Goal: Entertainment & Leisure: Consume media (video, audio)

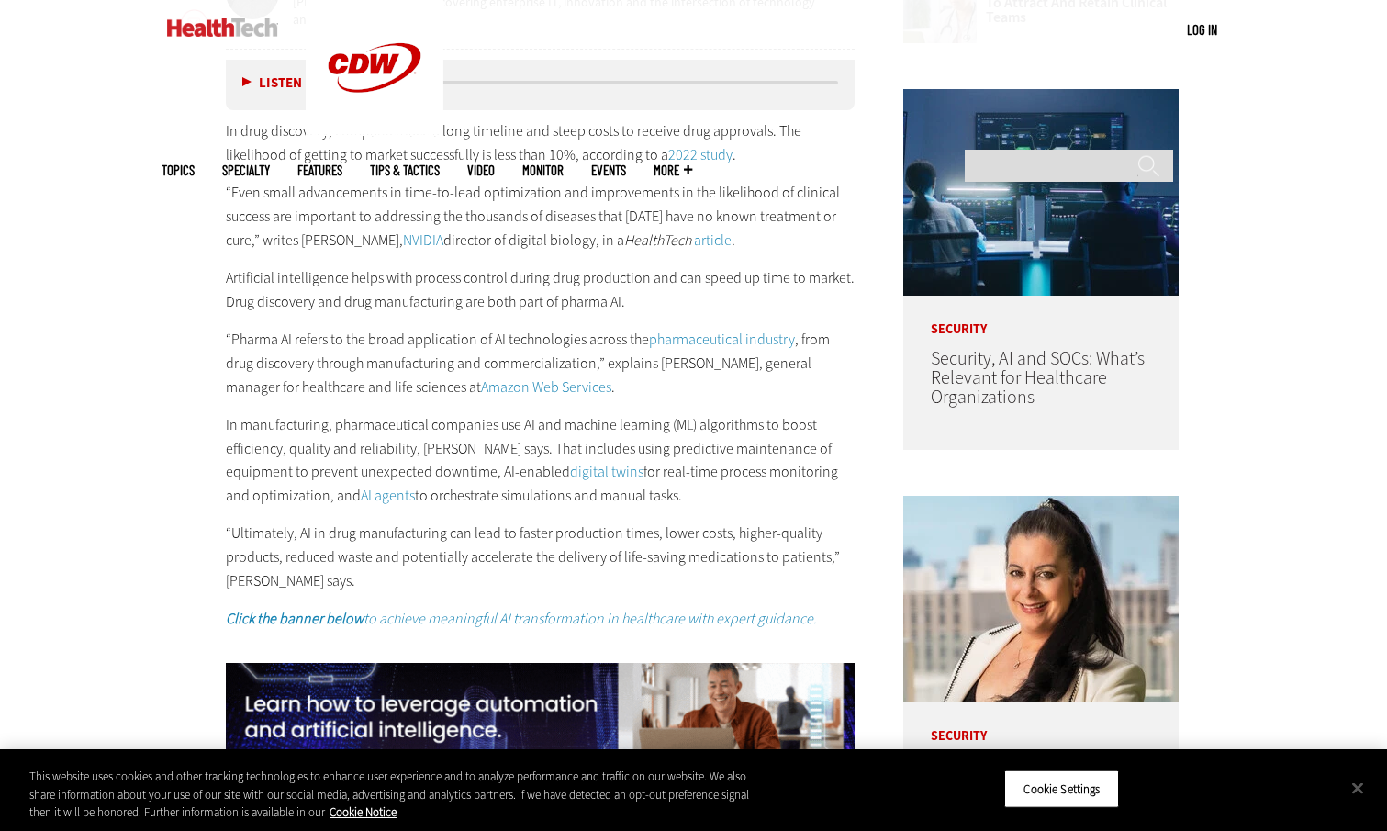
click at [540, 296] on p "Artificial intelligence helps with process control during drug production and c…" at bounding box center [541, 289] width 630 height 47
click at [1355, 781] on button "Close" at bounding box center [1358, 788] width 40 height 40
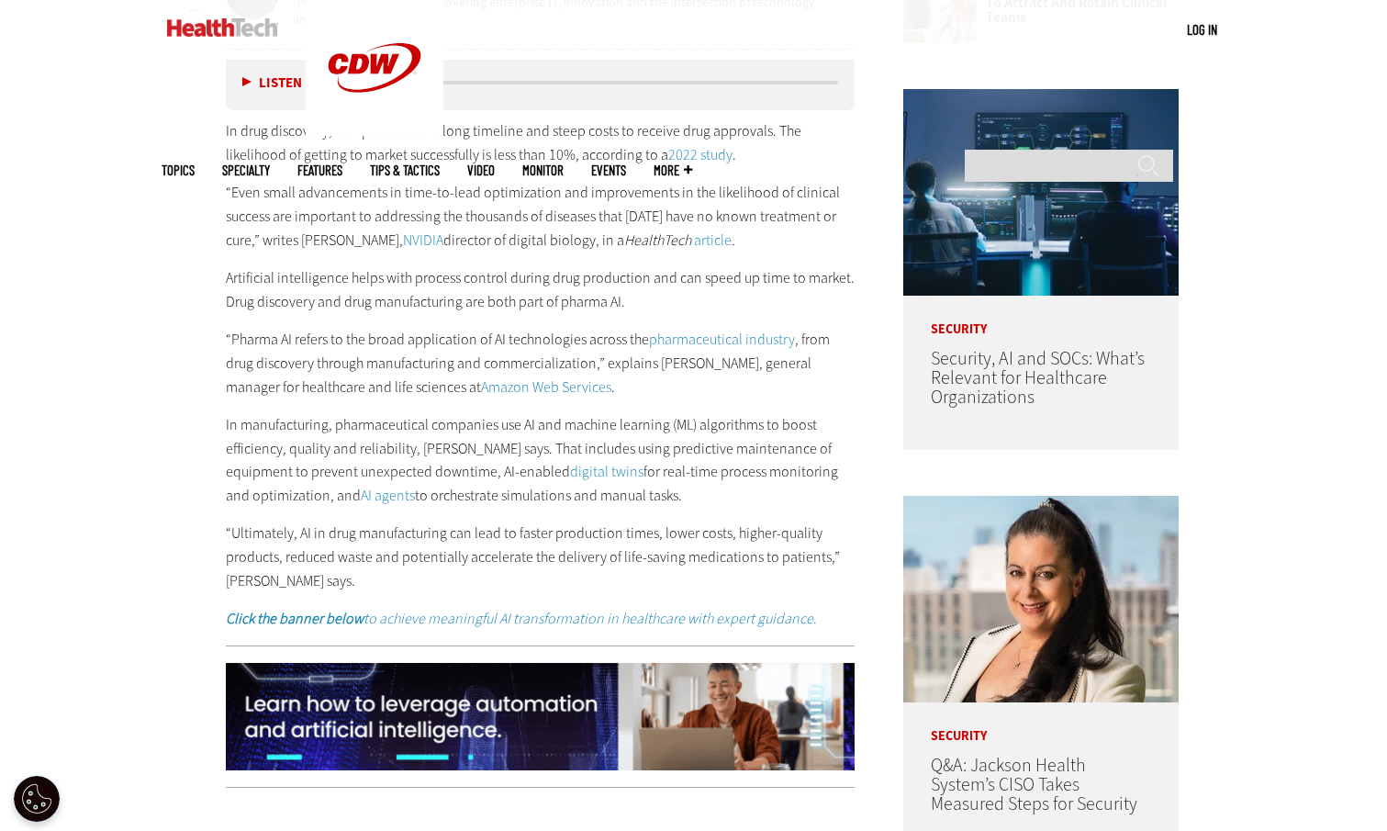
click at [344, 317] on div "In drug discovery, companies face a long timeline and steep costs to receive dr…" at bounding box center [541, 374] width 630 height 511
drag, startPoint x: 77, startPoint y: 304, endPoint x: 95, endPoint y: 299, distance: 18.0
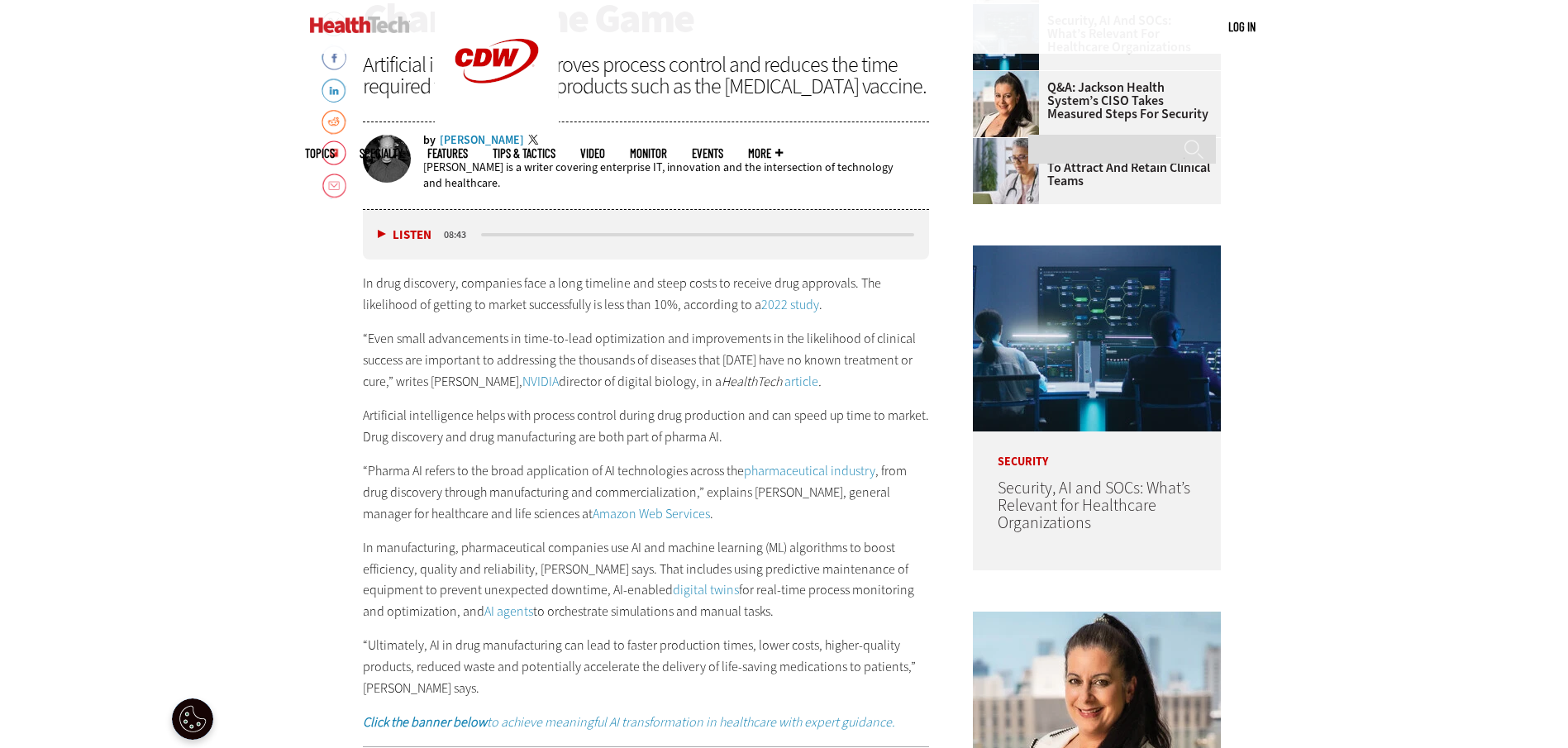
scroll to position [827, 0]
drag, startPoint x: 1382, startPoint y: 248, endPoint x: 1358, endPoint y: 86, distance: 163.8
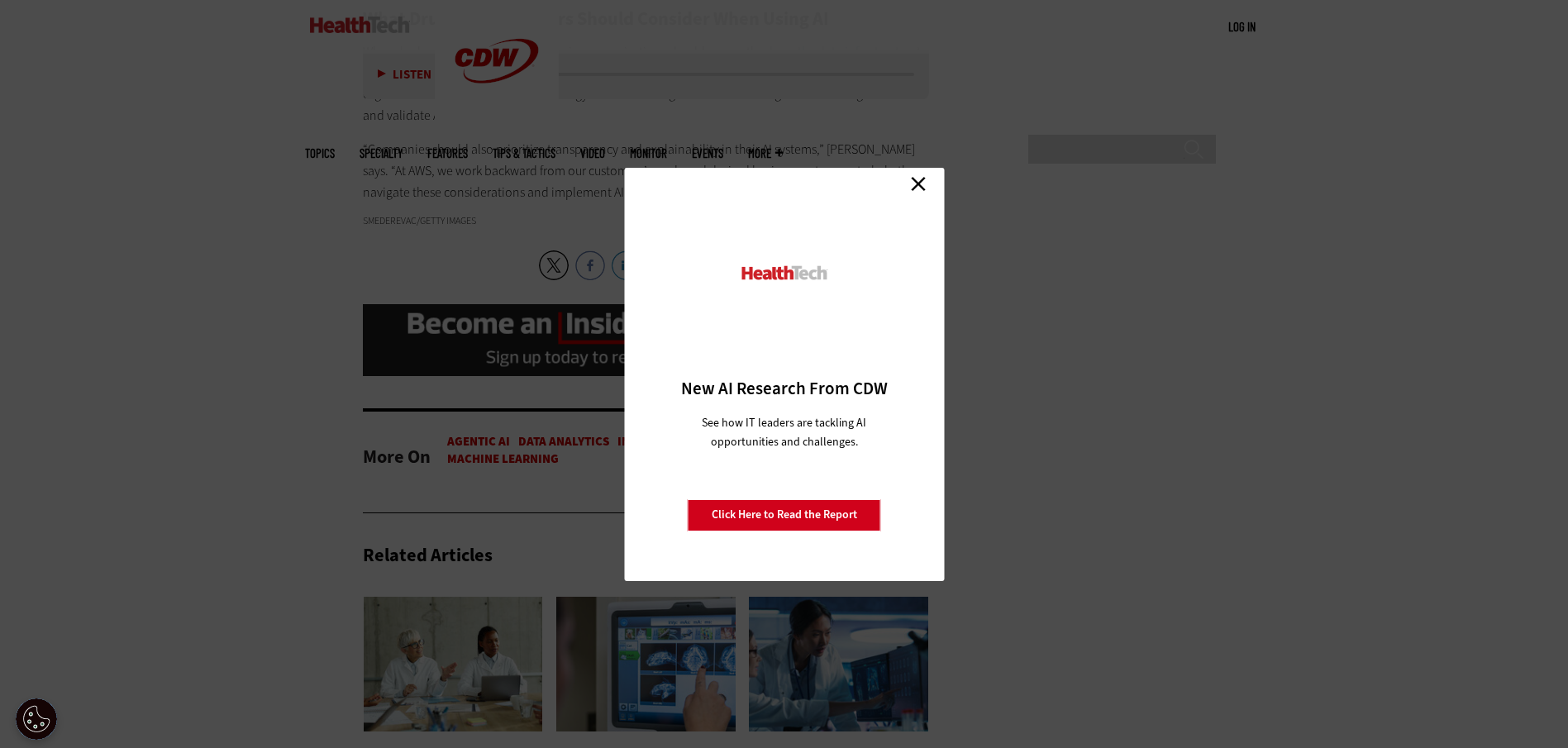
scroll to position [1065, 0]
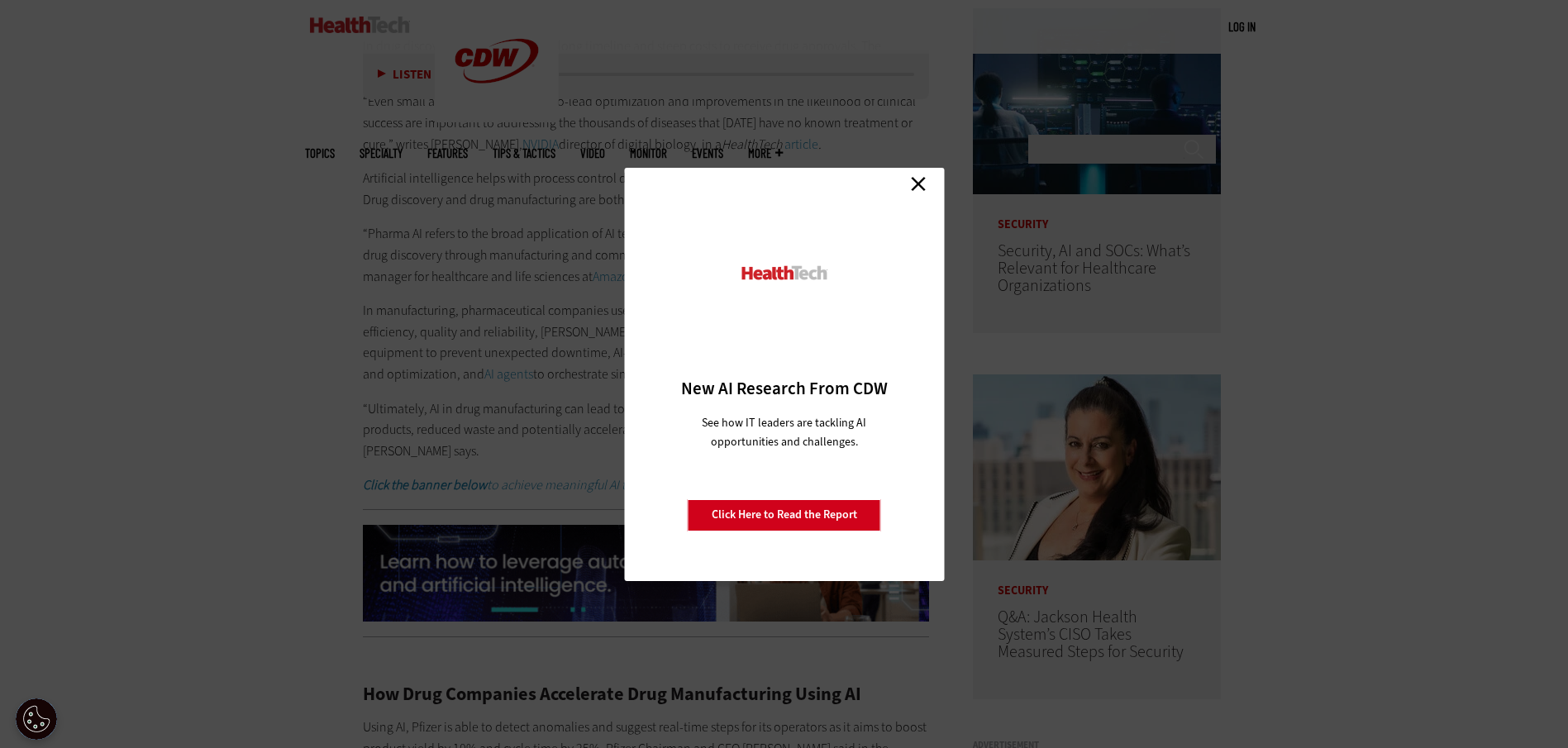
click at [923, 185] on link "Close" at bounding box center [918, 185] width 25 height 25
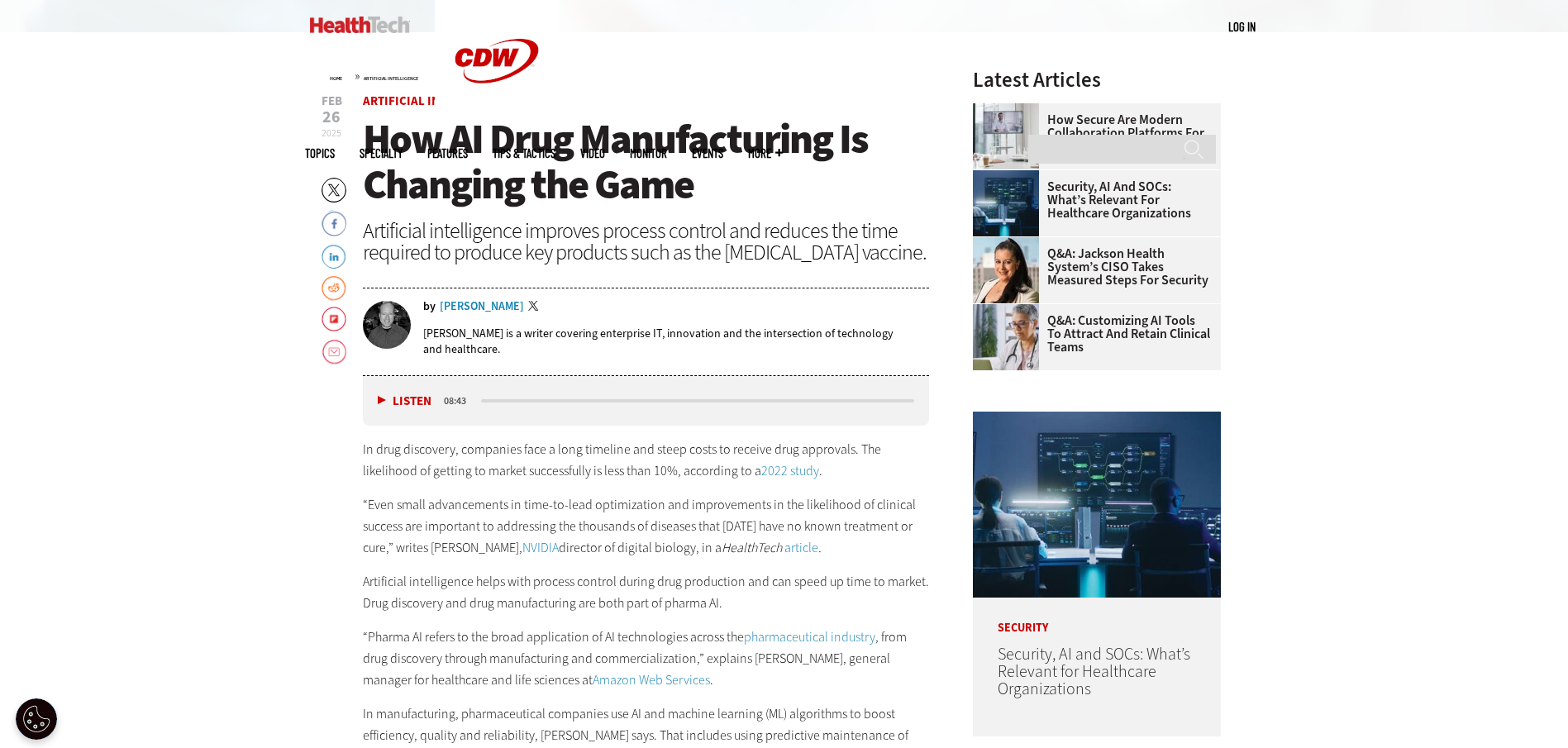
scroll to position [652, 0]
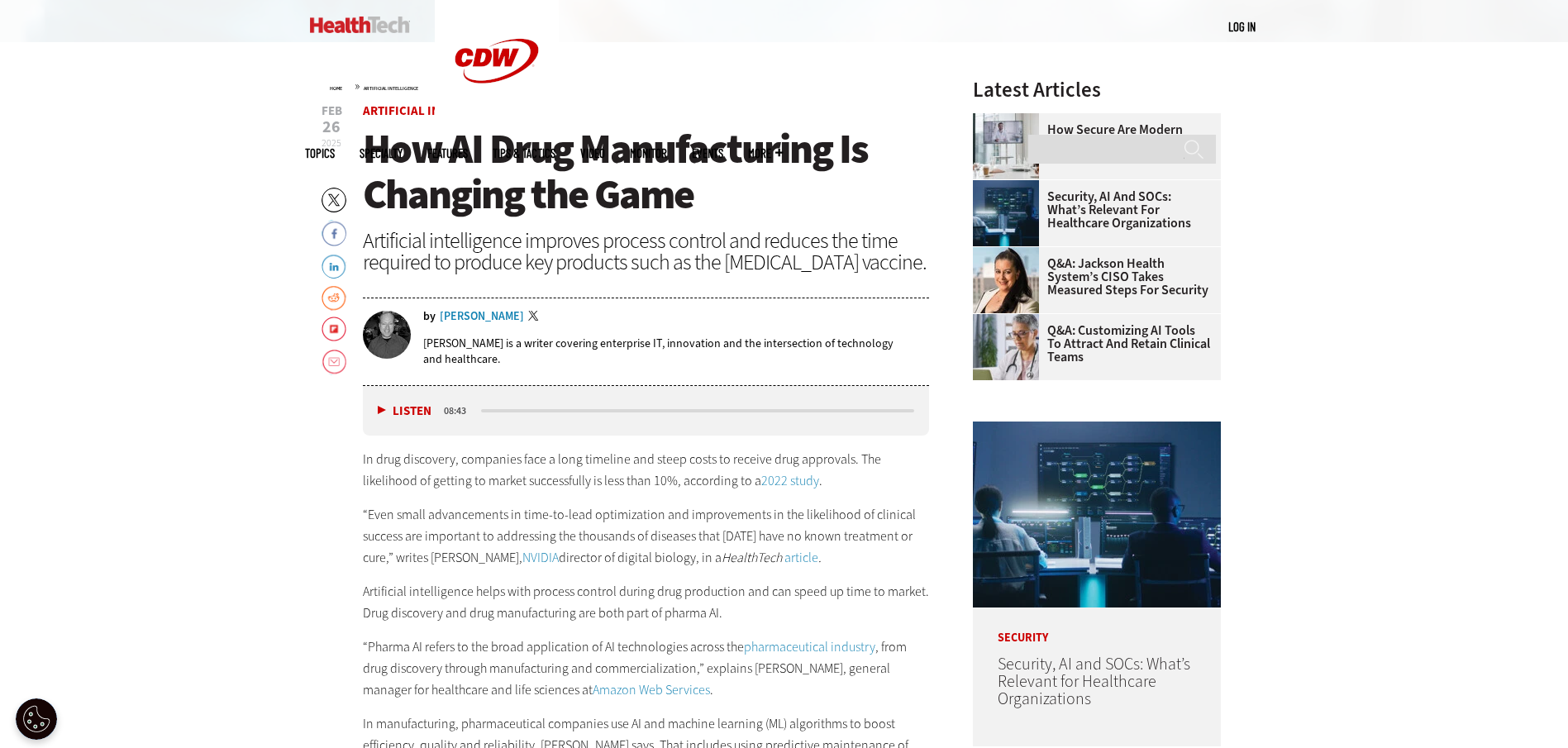
click at [379, 410] on button "Listen" at bounding box center [405, 411] width 54 height 13
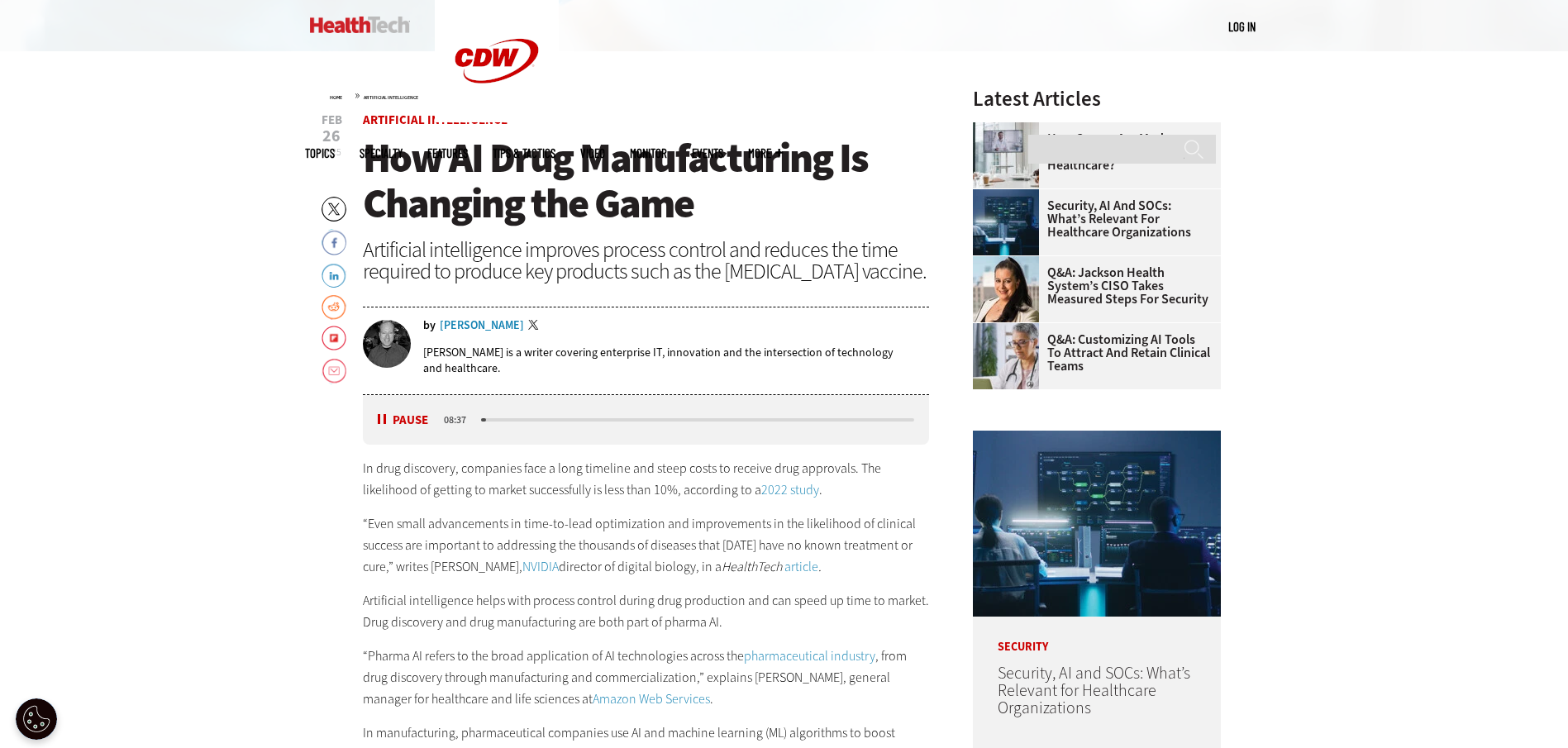
scroll to position [743, 0]
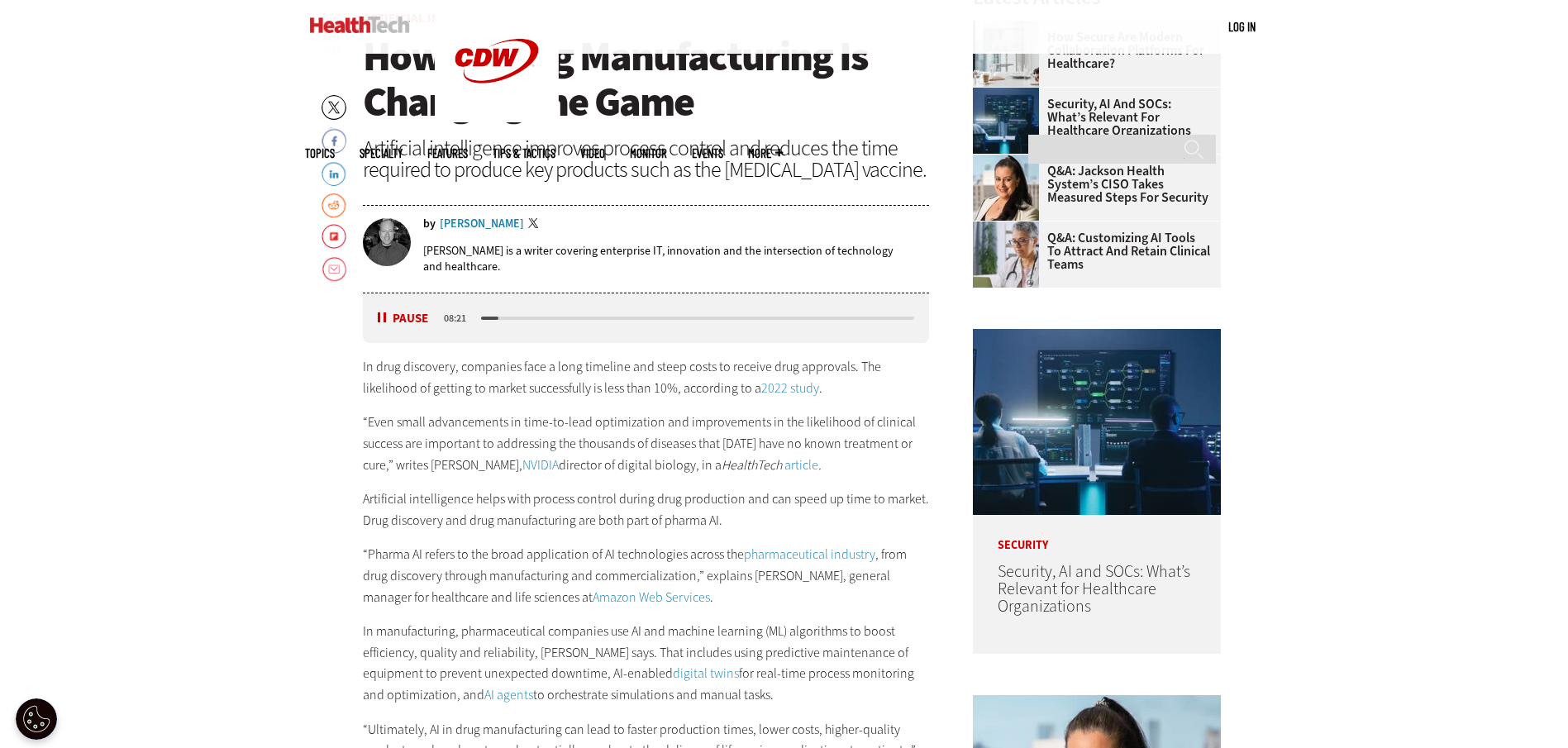
click at [388, 317] on button "Pause" at bounding box center [403, 319] width 51 height 13
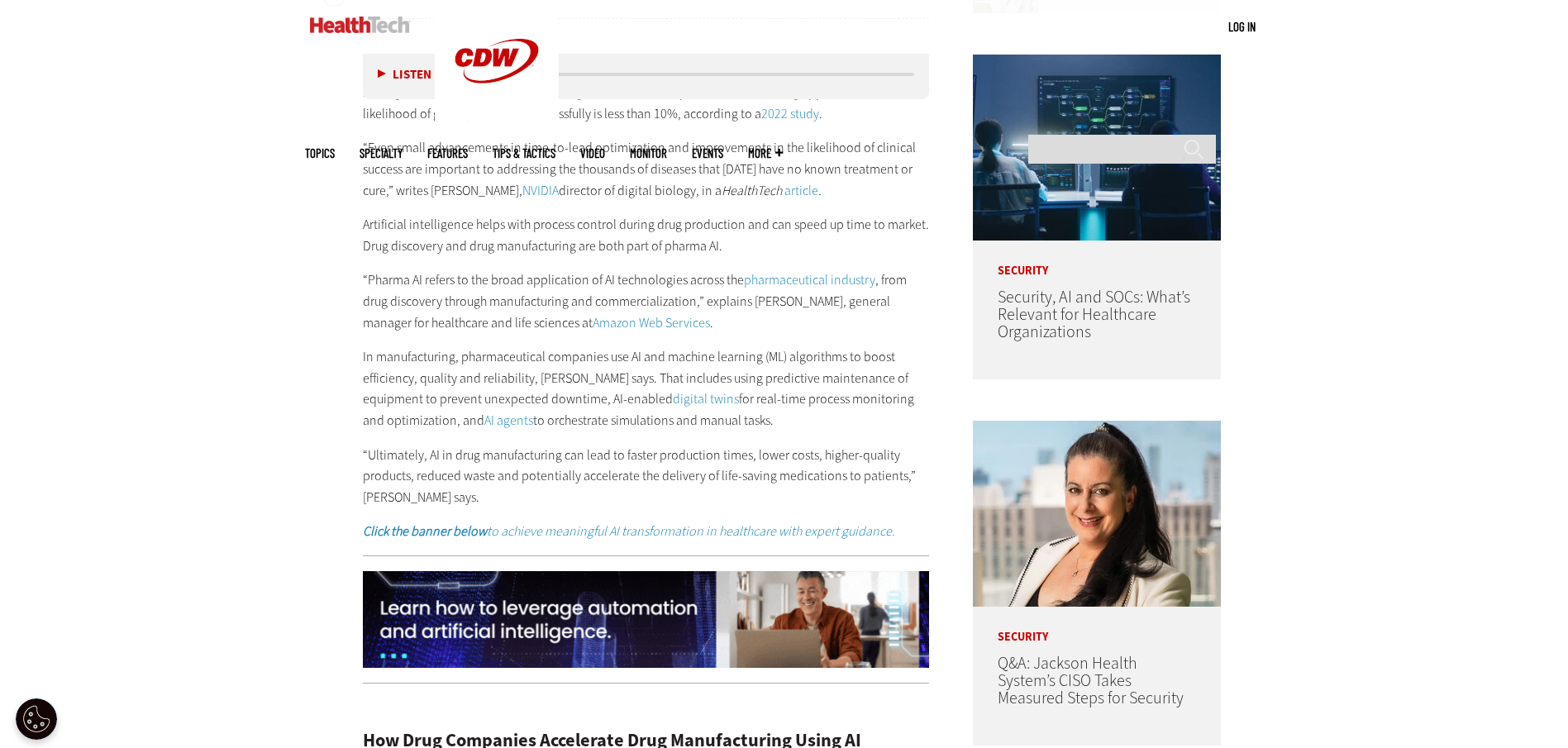
scroll to position [996, 0]
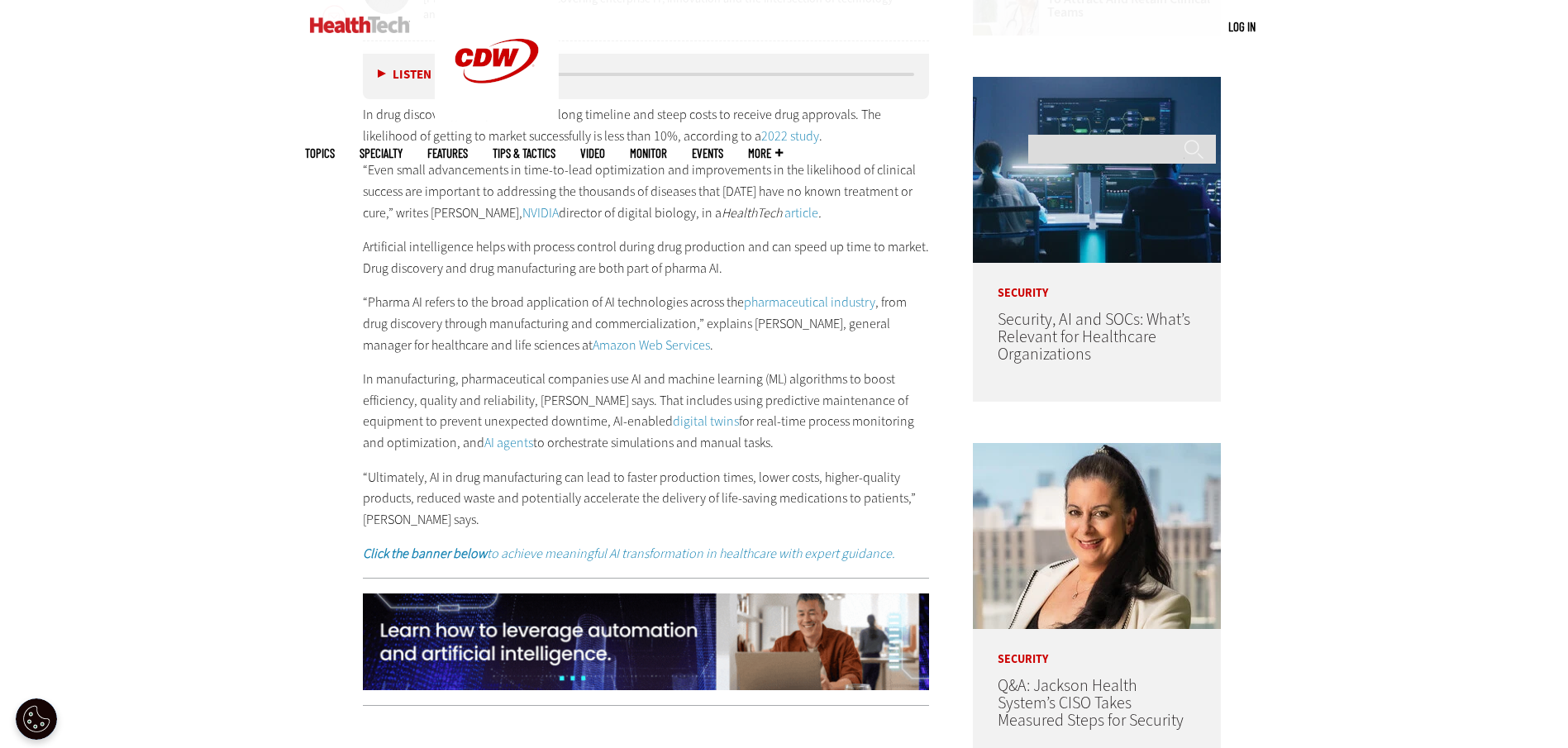
drag, startPoint x: 233, startPoint y: 415, endPoint x: 220, endPoint y: 412, distance: 13.3
